Goal: Task Accomplishment & Management: Use online tool/utility

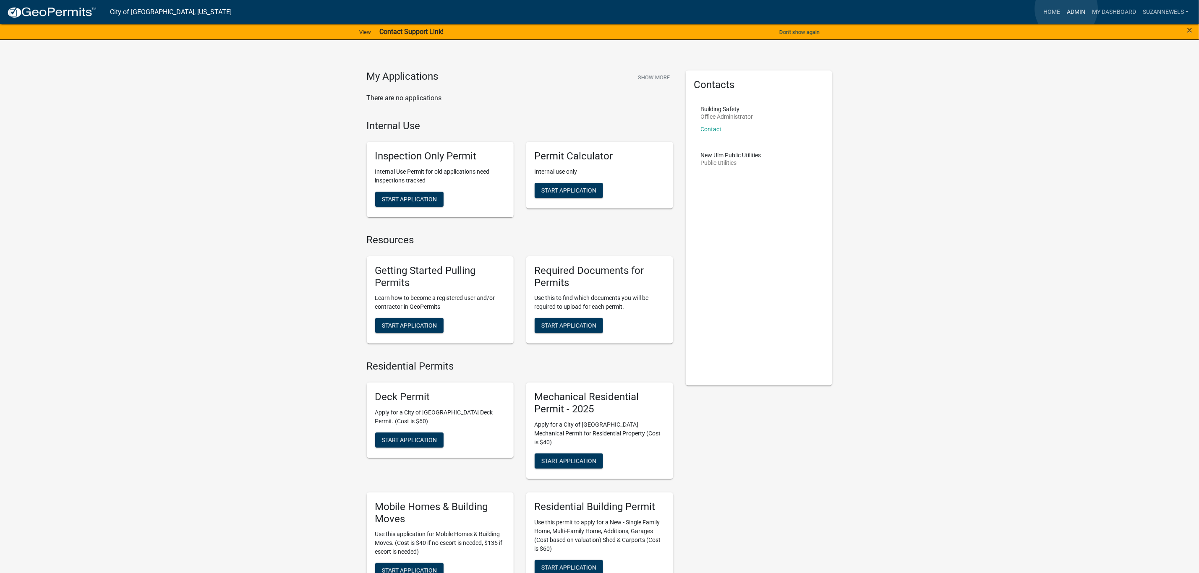
click at [1067, 9] on link "Admin" at bounding box center [1076, 12] width 25 height 16
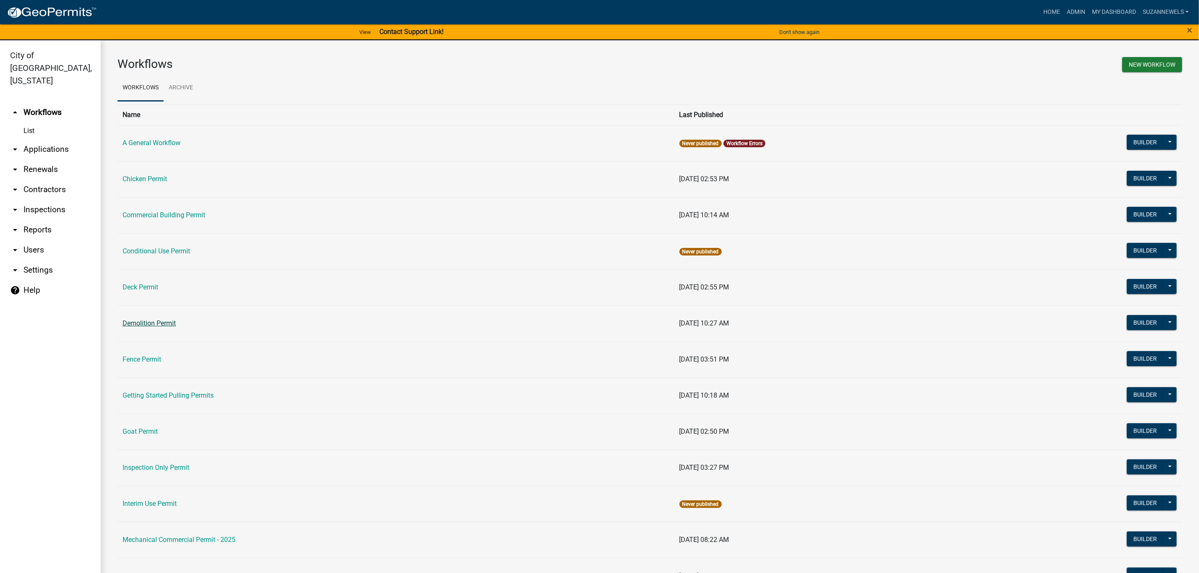
click at [134, 325] on link "Demolition Permit" at bounding box center [149, 323] width 53 height 8
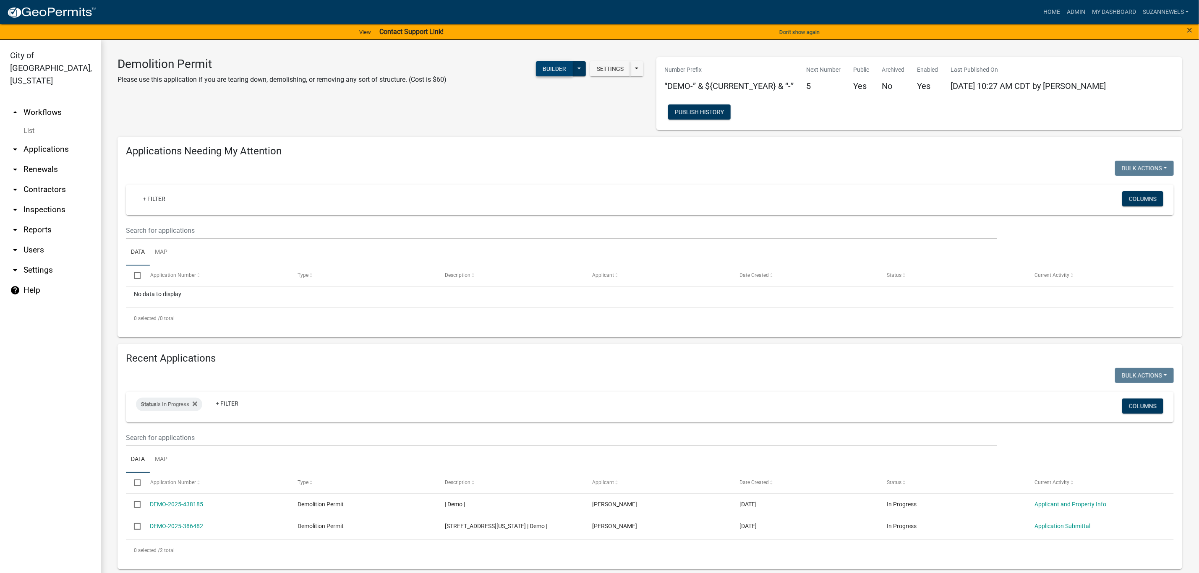
click at [539, 67] on button "Builder" at bounding box center [554, 68] width 37 height 15
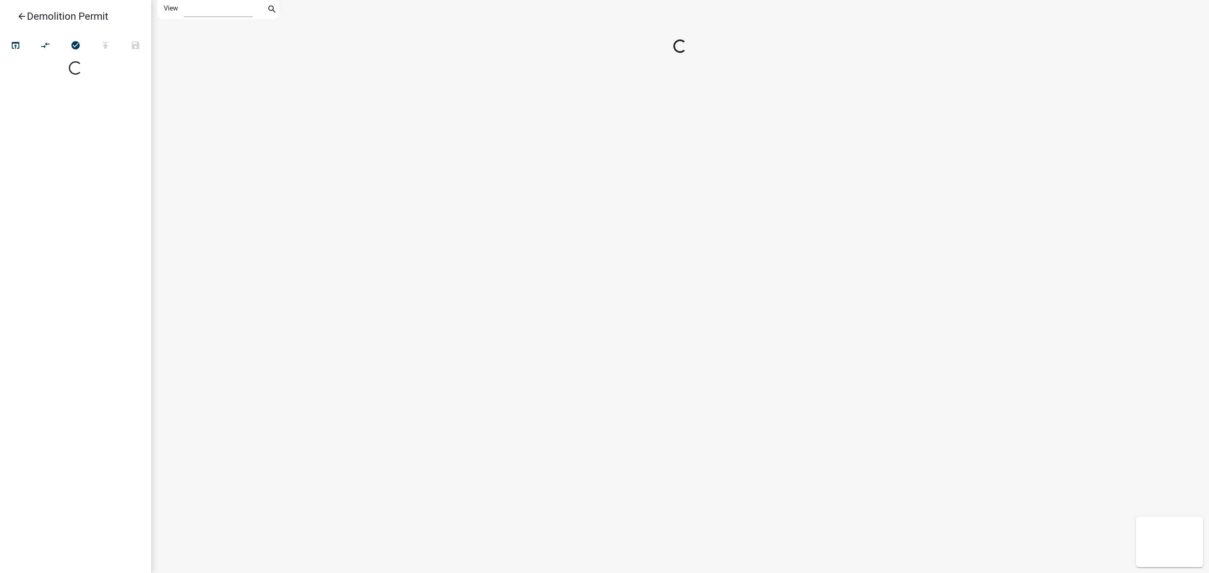
select select "1"
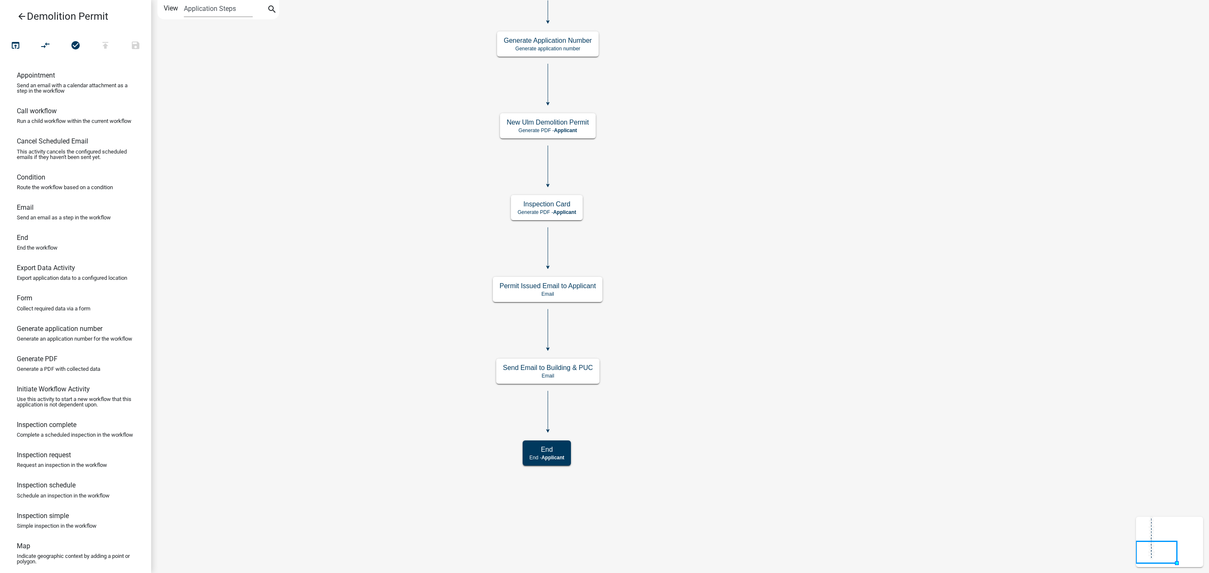
click at [752, 141] on icon "Start Start - Applicant Search Parcel Data Parcel search - Applicant Applicant …" at bounding box center [680, 286] width 1057 height 573
click at [570, 374] on p "Email" at bounding box center [548, 376] width 90 height 6
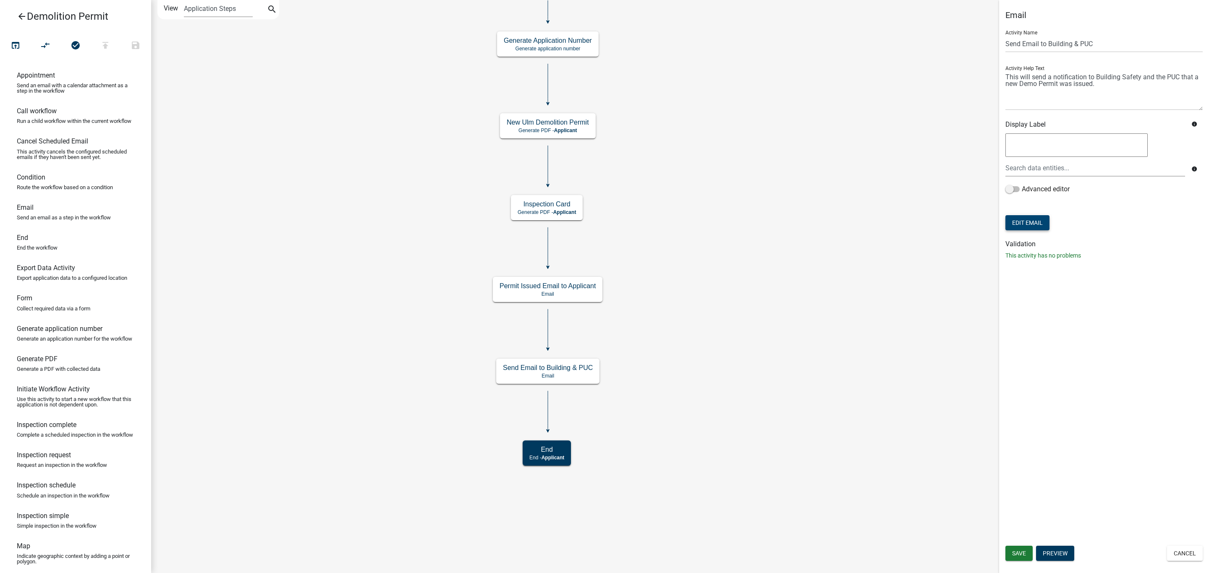
click at [1031, 225] on button "Edit Email" at bounding box center [1027, 222] width 44 height 15
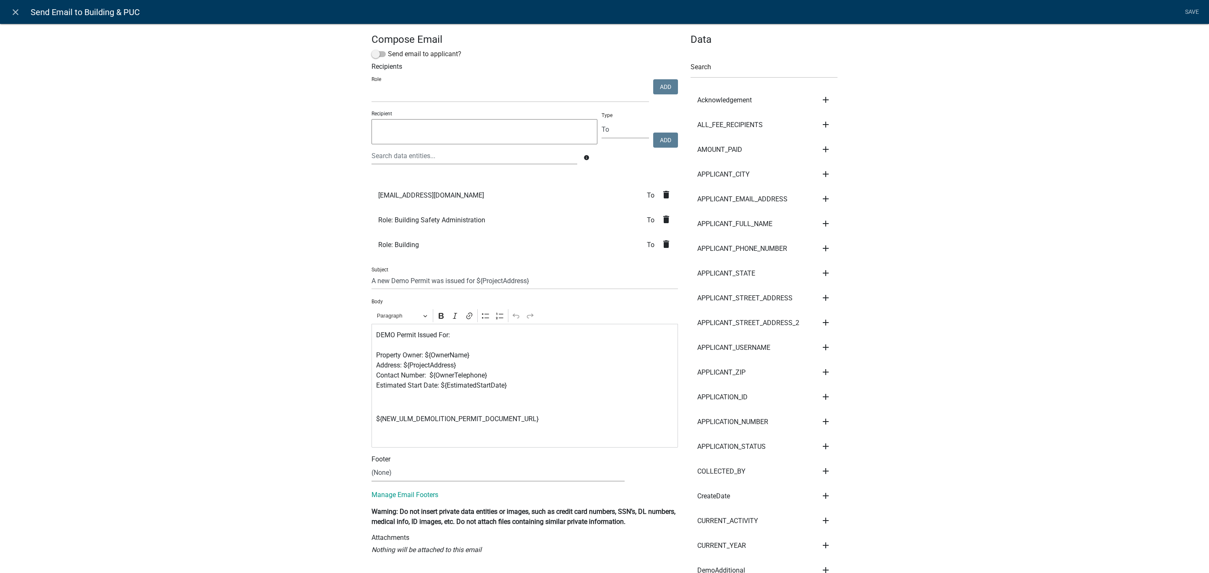
select select
